Goal: Task Accomplishment & Management: Complete application form

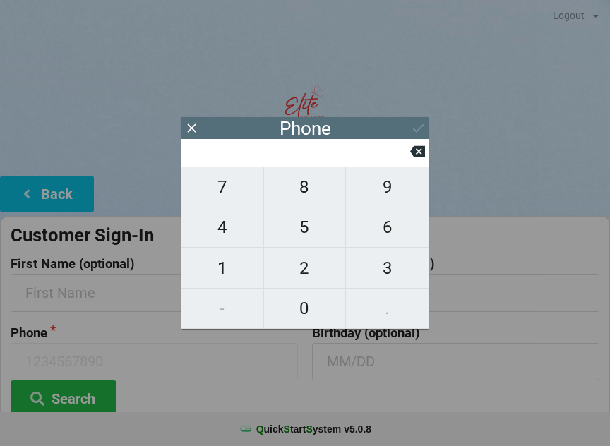
click at [390, 264] on span "3" at bounding box center [387, 269] width 83 height 30
type input "3"
click at [224, 234] on span "4" at bounding box center [223, 228] width 82 height 30
type input "34"
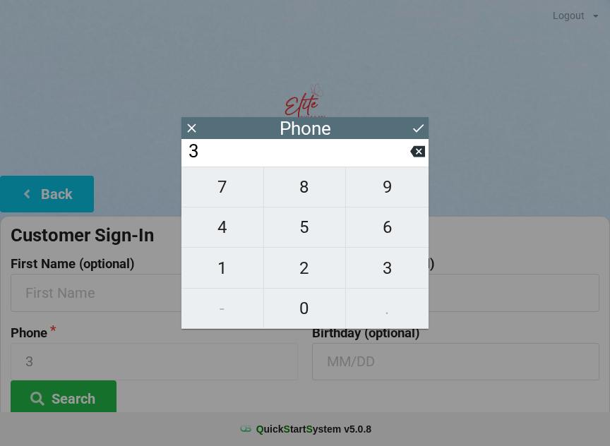
type input "34"
click at [220, 237] on span "4" at bounding box center [223, 228] width 82 height 30
type input "344"
click at [384, 278] on span "3" at bounding box center [387, 269] width 83 height 30
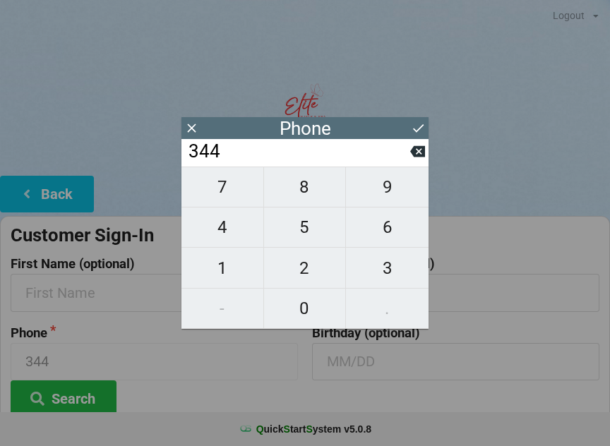
type input "3443"
click at [306, 314] on span "0" at bounding box center [305, 309] width 82 height 30
type input "34430"
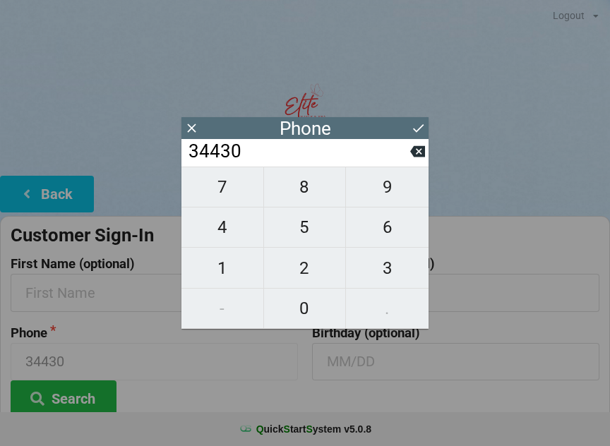
click at [307, 310] on span "0" at bounding box center [305, 309] width 82 height 30
type input "344300"
click at [303, 275] on span "2" at bounding box center [305, 269] width 82 height 30
type input "3443002"
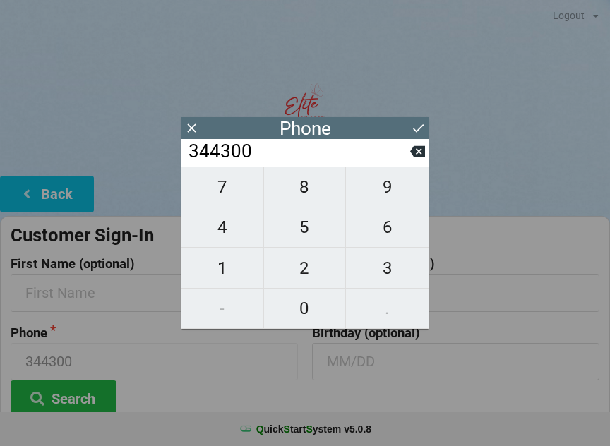
type input "3443002"
click at [388, 191] on span "9" at bounding box center [387, 187] width 83 height 30
type input "34430029"
click at [382, 277] on span "3" at bounding box center [387, 269] width 83 height 30
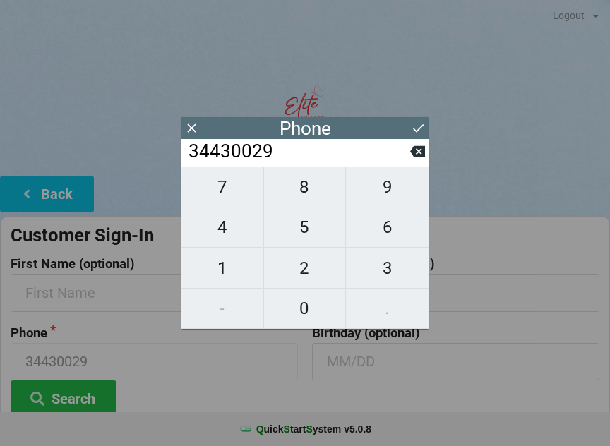
type input "344300293"
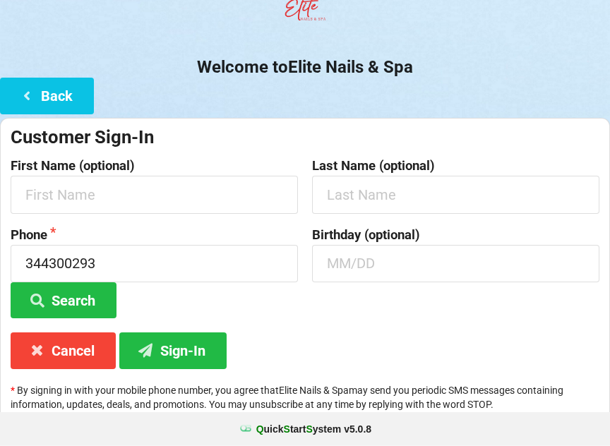
click at [194, 340] on button "Sign-In" at bounding box center [172, 351] width 107 height 36
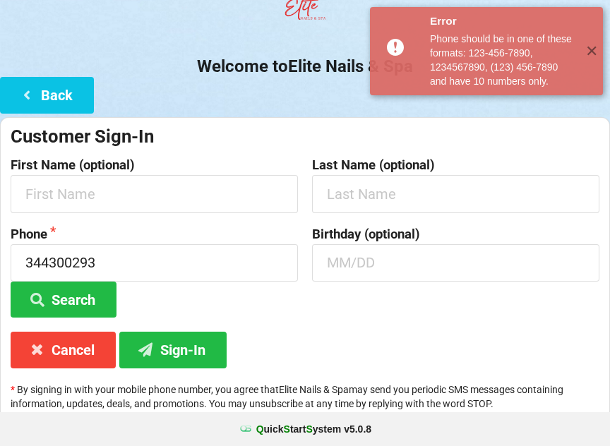
click at [189, 348] on button "Sign-In" at bounding box center [172, 350] width 107 height 36
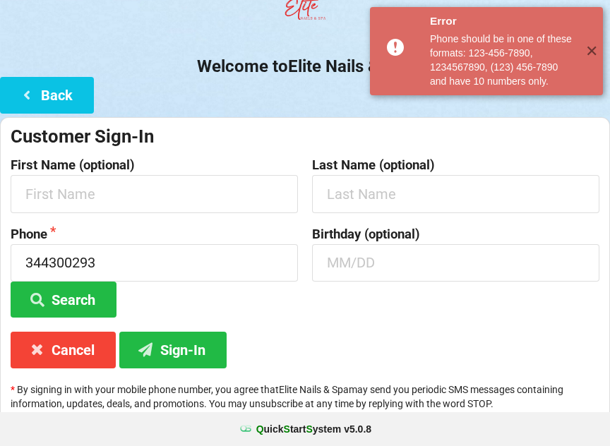
click at [48, 89] on button "Back" at bounding box center [47, 95] width 94 height 36
